Goal: Task Accomplishment & Management: Manage account settings

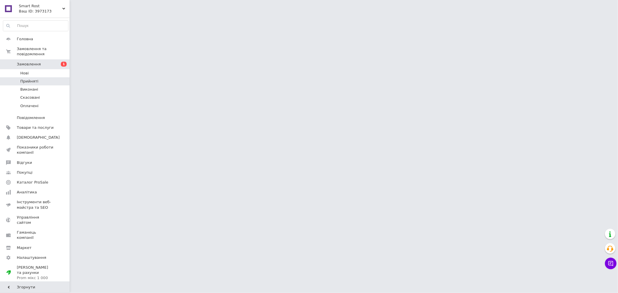
click at [18, 77] on li "Прийняті" at bounding box center [35, 81] width 71 height 8
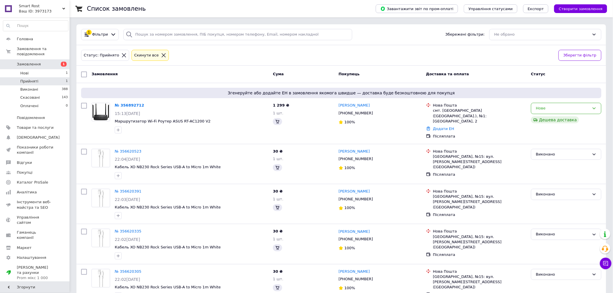
click at [19, 77] on li "Прийняті 1" at bounding box center [35, 81] width 71 height 8
click at [28, 79] on span "Прийняті" at bounding box center [29, 81] width 18 height 5
click at [123, 105] on link "№ 356892712" at bounding box center [130, 105] width 30 height 4
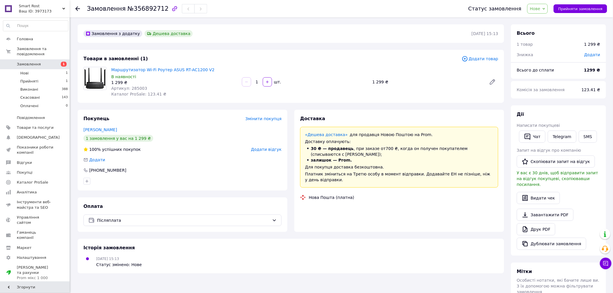
click at [540, 8] on span "Нове" at bounding box center [535, 8] width 10 height 5
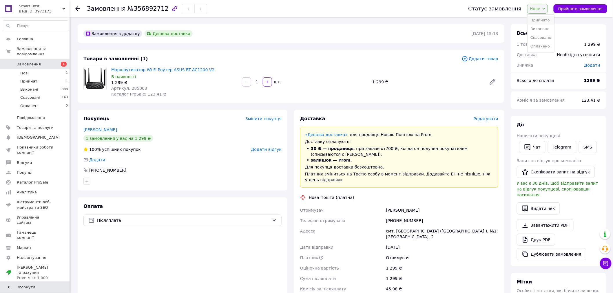
click at [541, 17] on li "Прийнято" at bounding box center [540, 20] width 27 height 9
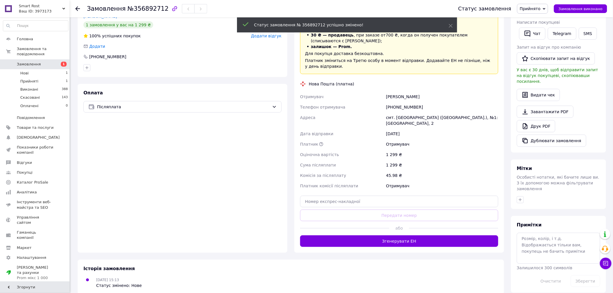
scroll to position [116, 0]
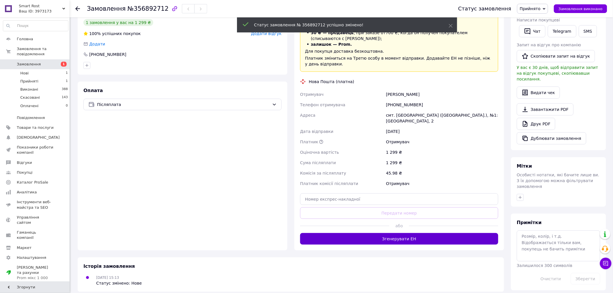
click at [411, 233] on button "Згенерувати ЕН" at bounding box center [399, 239] width 198 height 12
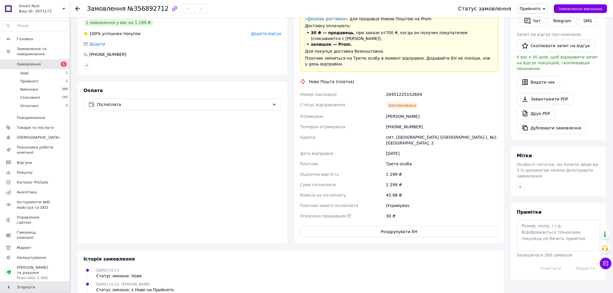
scroll to position [19, 0]
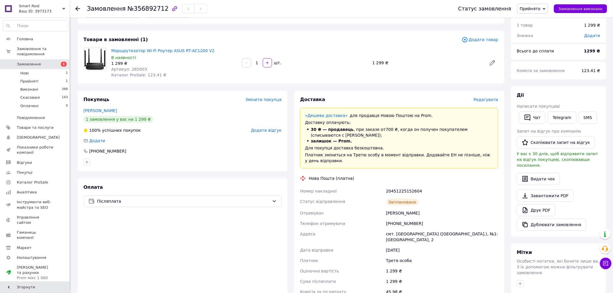
click at [397, 186] on div "20451225152604" at bounding box center [442, 191] width 114 height 10
copy div "20451225152604"
click at [130, 70] on span "Артикул: 285003" at bounding box center [129, 69] width 36 height 5
click at [131, 70] on span "Артикул: 285003" at bounding box center [129, 69] width 36 height 5
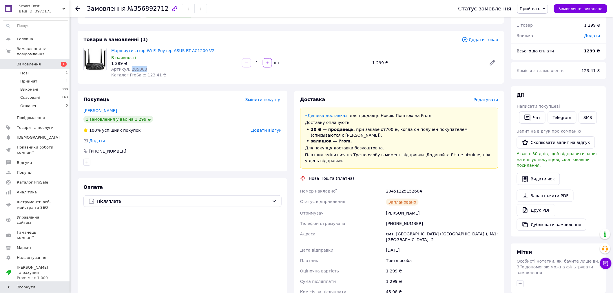
copy span "285003"
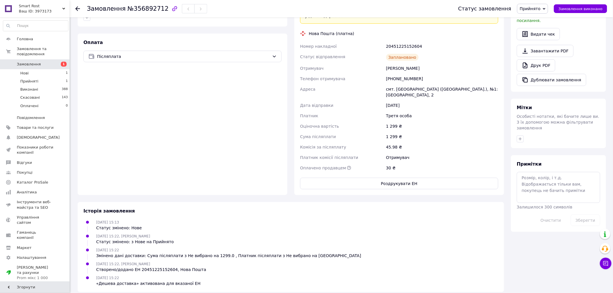
scroll to position [3, 0]
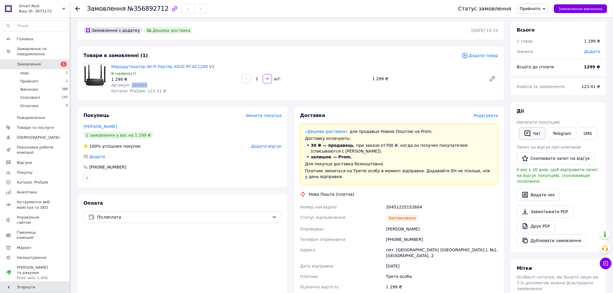
click at [533, 131] on button "Чат" at bounding box center [532, 133] width 26 height 12
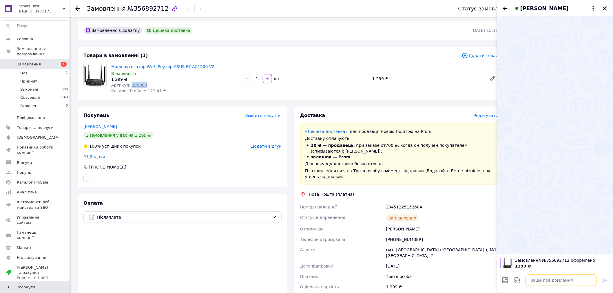
click at [548, 280] on textarea at bounding box center [560, 281] width 71 height 12
paste textarea "Дякуємо за вашу покупку в магазині Smart Rost! Ваше замовлення успішно оброблен…"
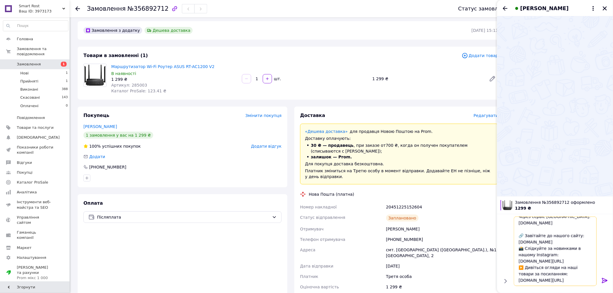
type textarea "Дякуємо за вашу покупку в магазині Smart Rost! Ваше замовлення успішно оброблен…"
click at [603, 280] on icon at bounding box center [604, 280] width 7 height 7
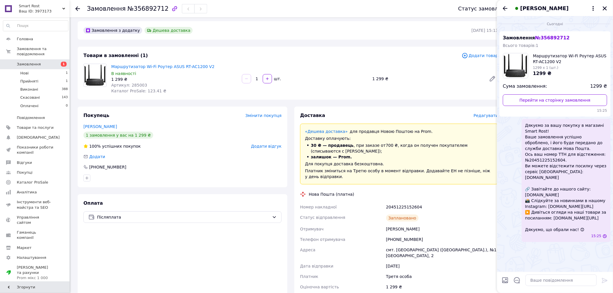
scroll to position [0, 0]
click at [603, 12] on div "[PERSON_NAME]" at bounding box center [555, 8] width 116 height 16
click at [604, 9] on icon "Закрити" at bounding box center [604, 8] width 5 height 5
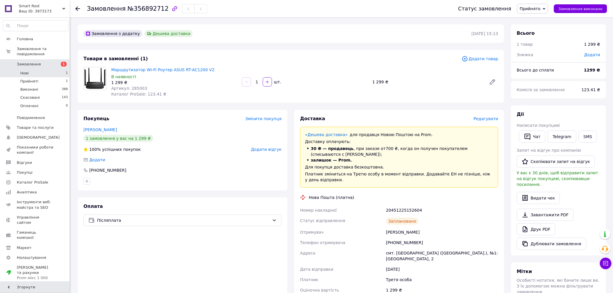
click at [46, 70] on li "Нові 1" at bounding box center [35, 73] width 71 height 8
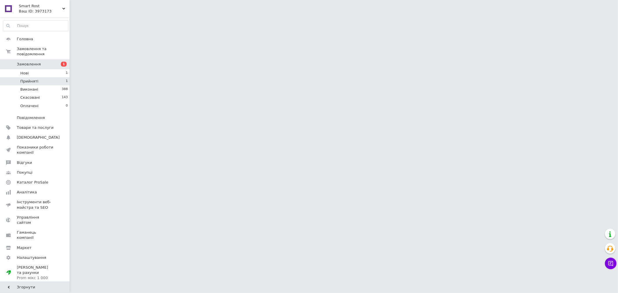
click at [43, 77] on li "Прийняті 1" at bounding box center [35, 81] width 71 height 8
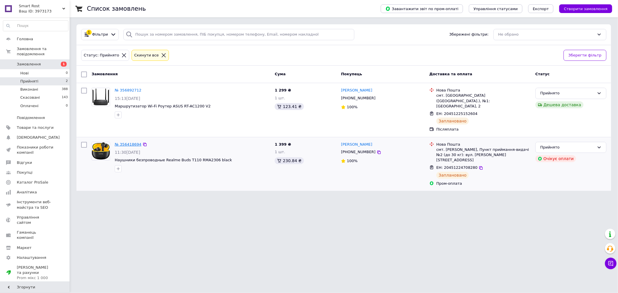
click at [131, 142] on link "№ 356418694" at bounding box center [128, 144] width 27 height 4
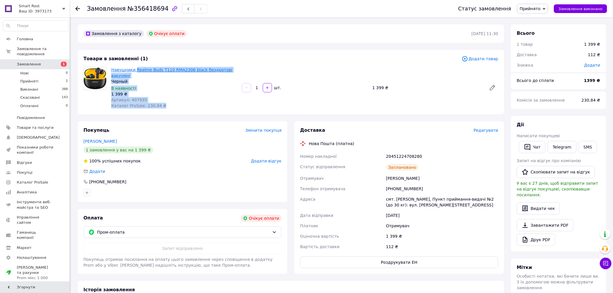
drag, startPoint x: 254, startPoint y: 67, endPoint x: 153, endPoint y: 67, distance: 100.5
click at [135, 69] on div "Навушники Realme Buds T110 RMA2306 black бездротові вакуумні Черный В наявності…" at bounding box center [304, 88] width 391 height 44
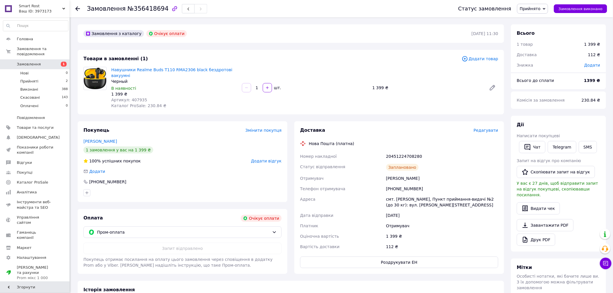
click at [317, 71] on div "Навушники Realme Buds T110 RMA2306 black бездротові вакуумні Черный В наявності…" at bounding box center [304, 88] width 391 height 44
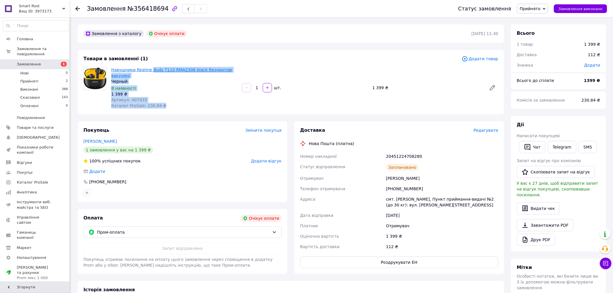
drag, startPoint x: 251, startPoint y: 68, endPoint x: 148, endPoint y: 68, distance: 103.1
click at [148, 68] on div "Навушники Realme Buds T110 RMA2306 black бездротові вакуумні Черный В наявності…" at bounding box center [304, 88] width 391 height 44
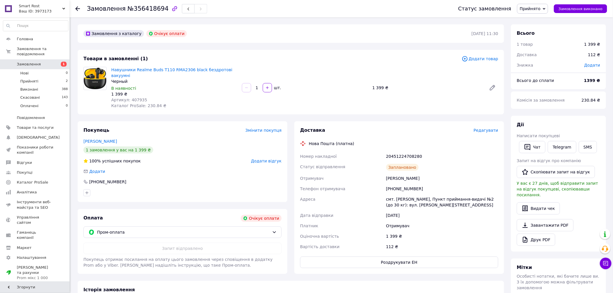
click at [270, 68] on div "Навушники Realme Buds T110 RMA2306 black бездротові вакуумні Черный В наявності…" at bounding box center [304, 88] width 391 height 44
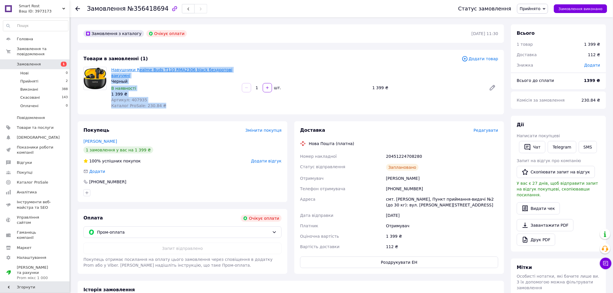
drag, startPoint x: 254, startPoint y: 68, endPoint x: 135, endPoint y: 69, distance: 118.7
click at [135, 69] on div "Навушники Realme Buds T110 RMA2306 black бездротові вакуумні Черный В наявності…" at bounding box center [304, 88] width 391 height 44
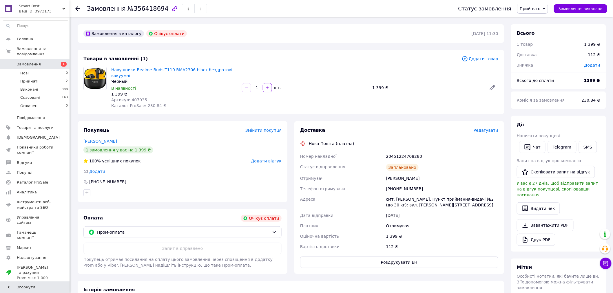
click at [317, 70] on div "Навушники Realme Buds T110 RMA2306 black бездротові вакуумні Черный В наявності…" at bounding box center [304, 88] width 391 height 44
drag, startPoint x: 243, startPoint y: 68, endPoint x: 112, endPoint y: 68, distance: 130.9
click at [112, 68] on div "Навушники Realme Buds T110 RMA2306 black бездротові вакуумні Черный В наявності…" at bounding box center [304, 88] width 391 height 44
copy link "Навушники Realme Buds T110 RMA2306 black бездротові вакуумні"
click at [546, 8] on span "Прийнято" at bounding box center [532, 9] width 31 height 10
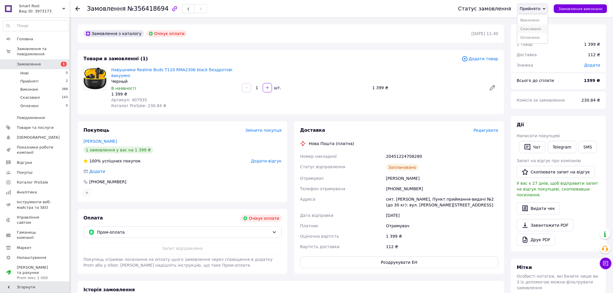
click at [541, 31] on li "Скасовано" at bounding box center [532, 29] width 30 height 9
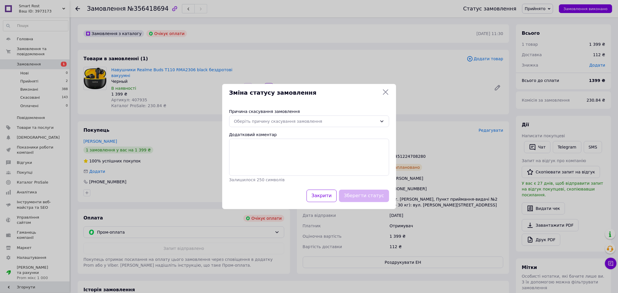
click at [373, 105] on div "Причина скасування замовлення Оберіть причину скасування замовлення Додатковий …" at bounding box center [309, 146] width 174 height 88
click at [361, 121] on div "Оберіть причину скасування замовлення" at bounding box center [305, 121] width 143 height 6
click at [318, 158] on li "Оплата не надійшла" at bounding box center [308, 155] width 159 height 11
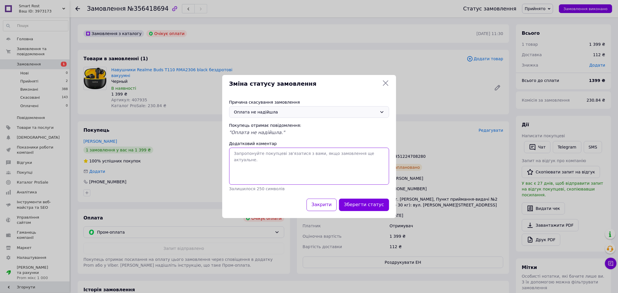
click at [318, 158] on textarea "Додатковий коментар" at bounding box center [309, 166] width 160 height 37
click at [364, 203] on button "Зберегти статус" at bounding box center [364, 205] width 50 height 12
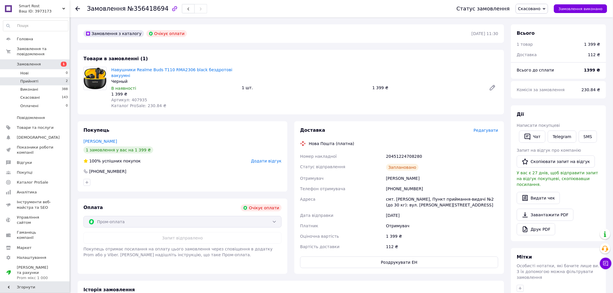
click at [34, 79] on span "Прийняті" at bounding box center [29, 81] width 18 height 5
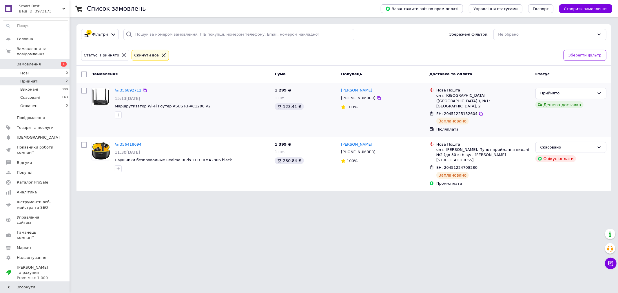
click at [134, 92] on link "№ 356892712" at bounding box center [128, 90] width 27 height 4
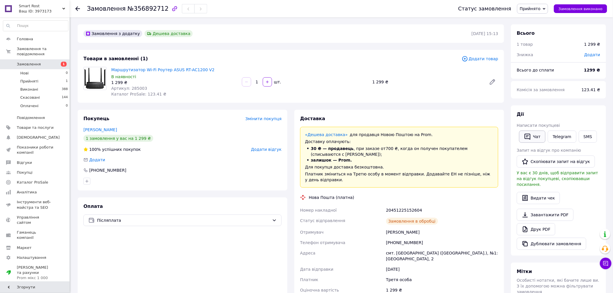
click at [537, 135] on button "Чат" at bounding box center [532, 137] width 26 height 12
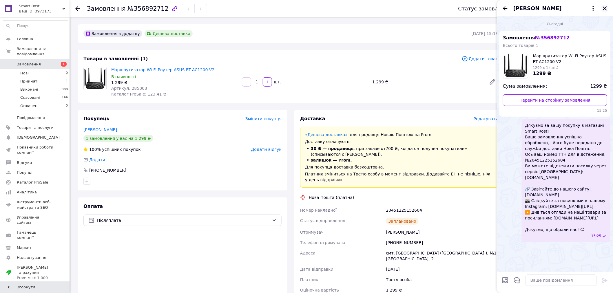
click at [608, 9] on button "Закрити" at bounding box center [604, 8] width 7 height 7
